Goal: Check status

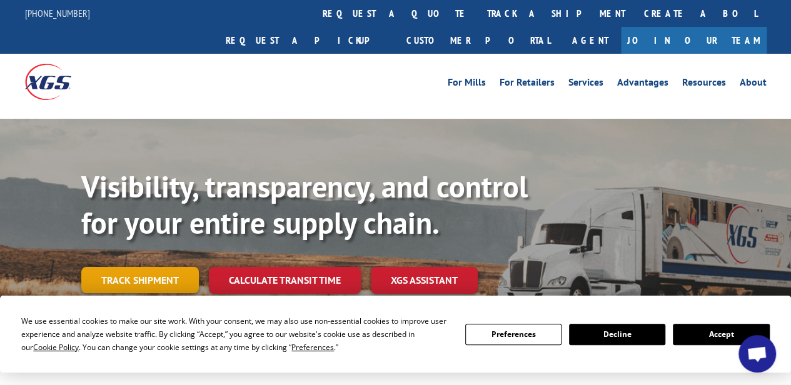
click at [140, 267] on link "Track shipment" at bounding box center [140, 280] width 118 height 26
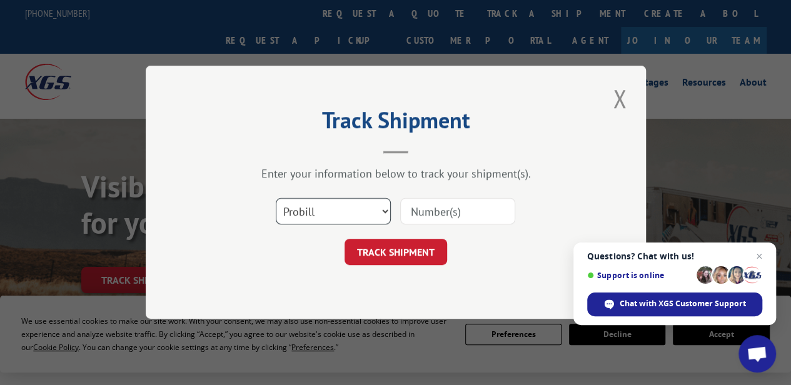
click at [344, 211] on select "Select category... Probill BOL PO" at bounding box center [333, 212] width 115 height 26
click at [276, 199] on select "Select category... Probill BOL PO" at bounding box center [333, 212] width 115 height 26
paste input "17510406"
click at [418, 219] on input "17510406" at bounding box center [457, 212] width 115 height 26
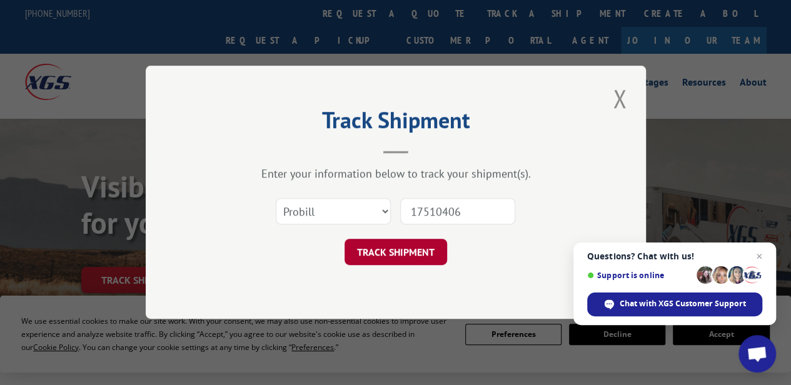
type input "17510406"
click at [401, 253] on button "TRACK SHIPMENT" at bounding box center [395, 252] width 103 height 26
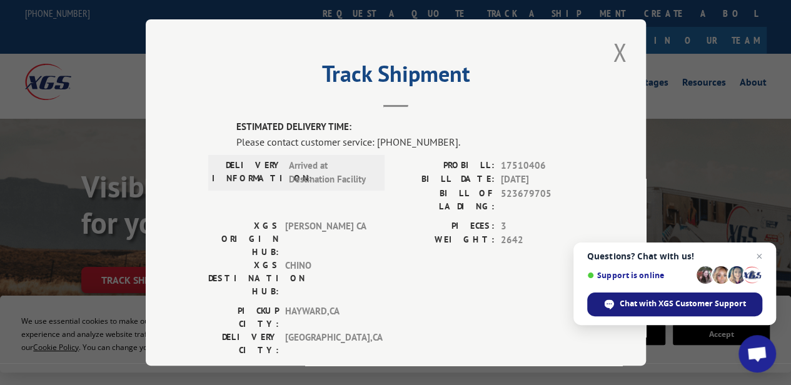
click at [673, 303] on span "Chat with XGS Customer Support" at bounding box center [683, 303] width 126 height 11
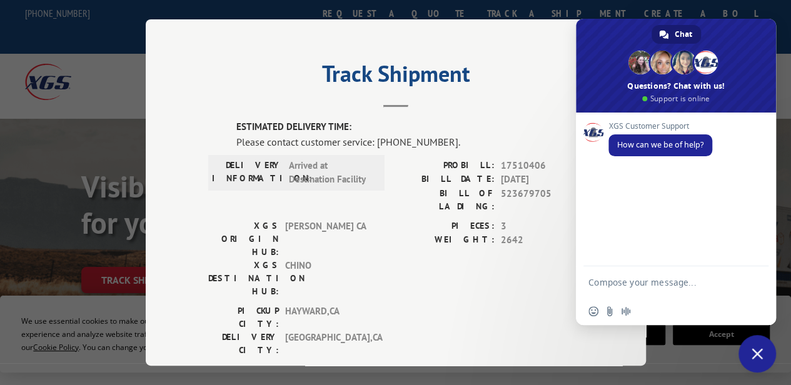
click at [633, 276] on textarea "Compose your message..." at bounding box center [663, 281] width 150 height 31
paste textarea "17510406"
type textarea "1"
paste textarea "17510406"
type textarea "Hello PRO# 17510406"
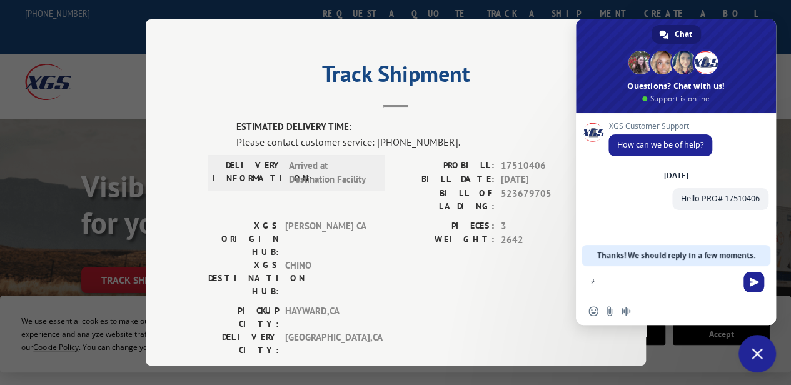
type textarea "'"
type textarea "what's the delivery update?"
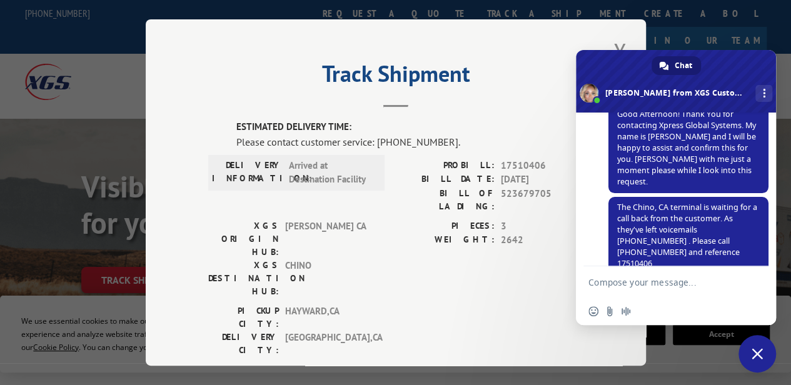
scroll to position [164, 0]
click at [635, 272] on textarea "Compose your message..." at bounding box center [663, 281] width 150 height 31
type textarea "ok"
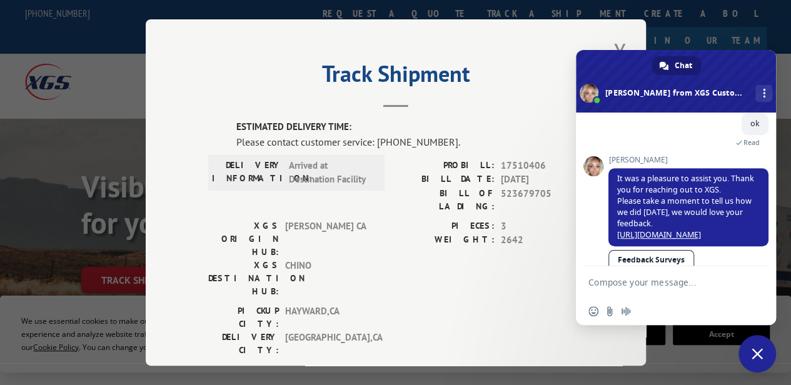
scroll to position [341, 0]
